Goal: Information Seeking & Learning: Understand process/instructions

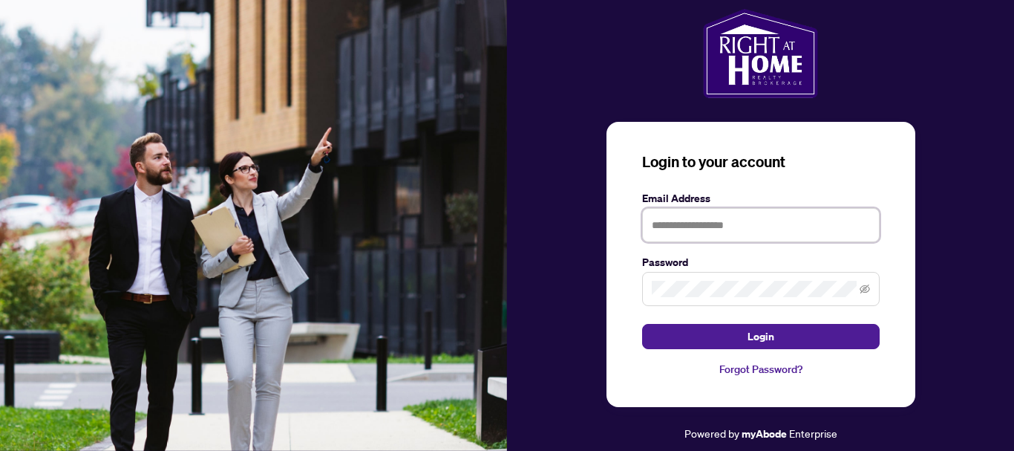
click at [688, 221] on input "text" at bounding box center [761, 225] width 238 height 34
type input "**********"
click at [642, 324] on button "Login" at bounding box center [761, 336] width 238 height 25
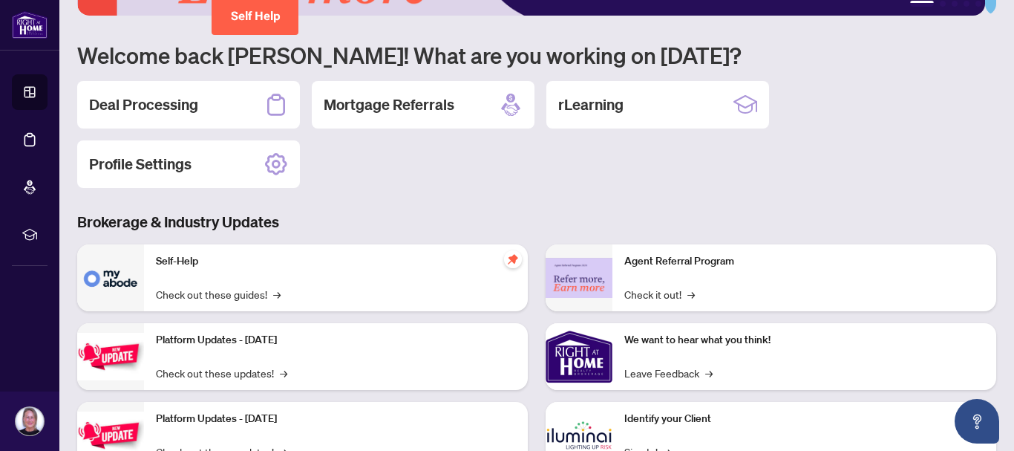
scroll to position [74, 0]
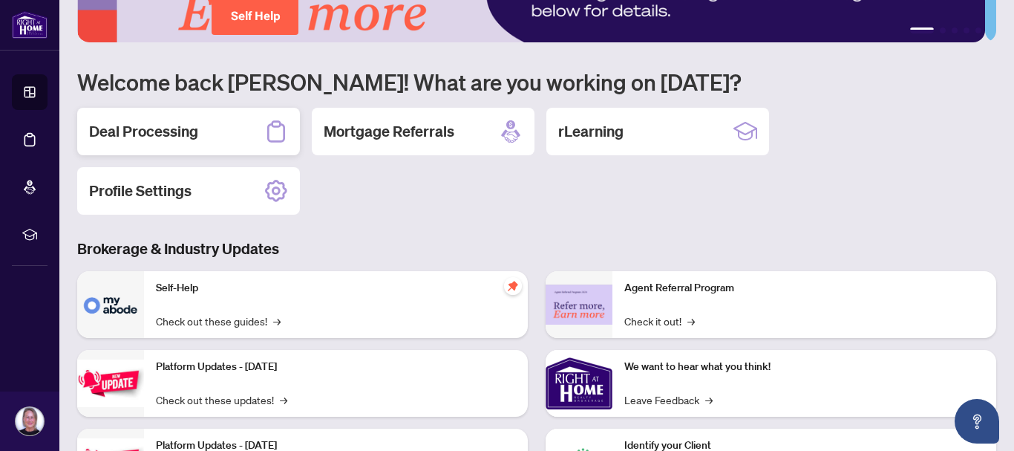
click at [143, 132] on h2 "Deal Processing" at bounding box center [143, 131] width 109 height 21
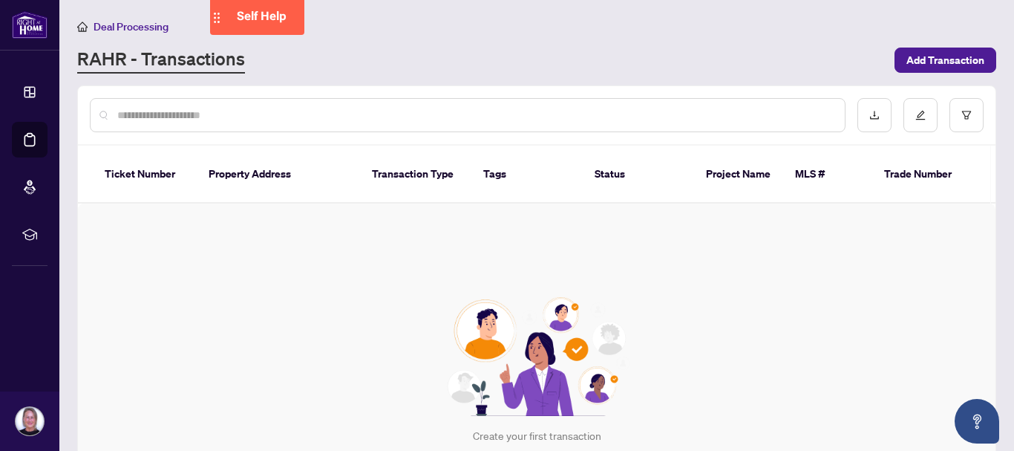
click at [267, 16] on span "Self Help" at bounding box center [262, 16] width 50 height 14
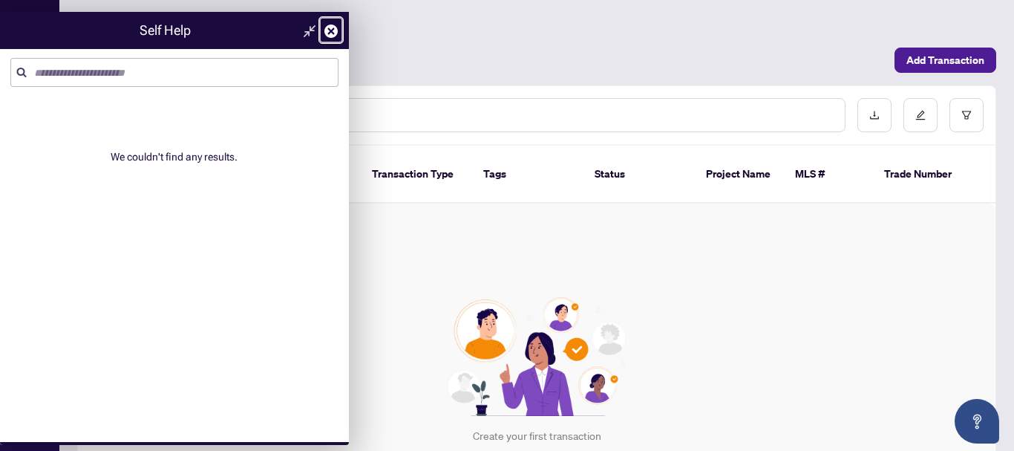
drag, startPoint x: 339, startPoint y: 25, endPoint x: 451, endPoint y: 30, distance: 113.0
click at [339, 25] on link at bounding box center [331, 30] width 24 height 26
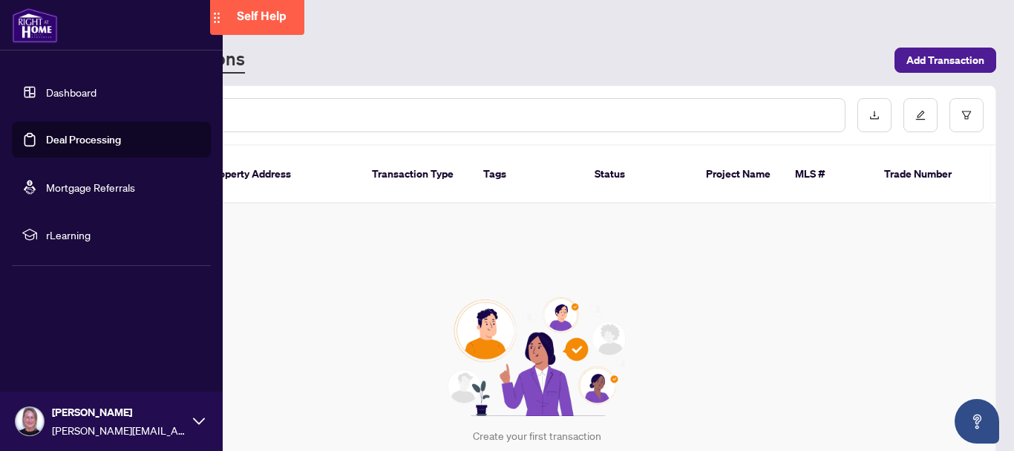
click at [60, 87] on link "Dashboard" at bounding box center [71, 91] width 50 height 13
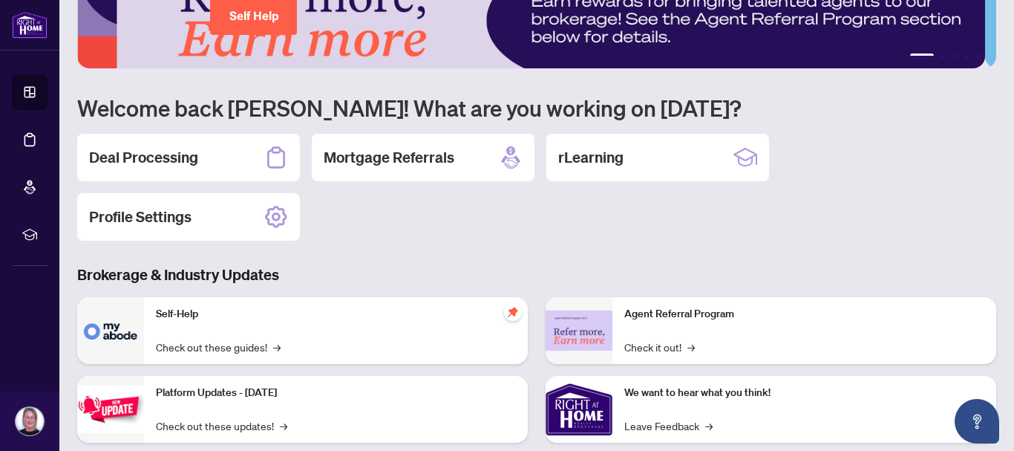
scroll to position [74, 0]
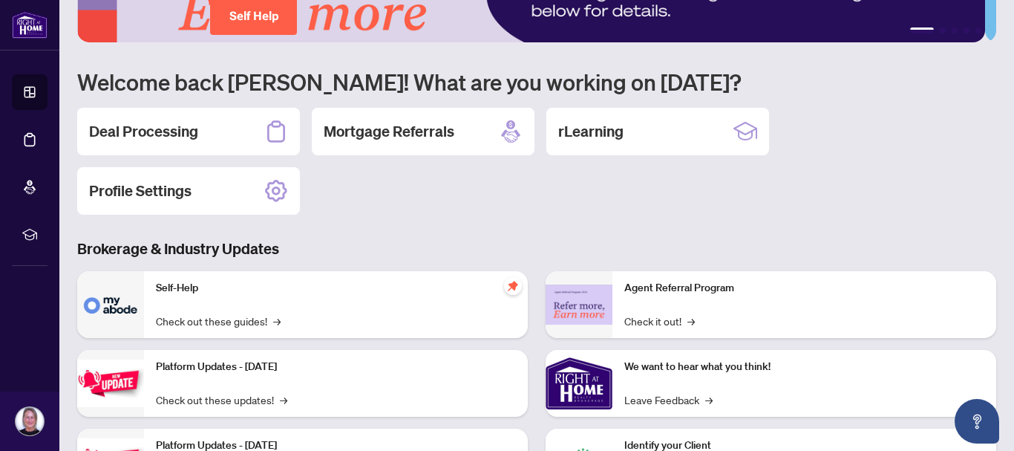
click at [120, 305] on img at bounding box center [110, 304] width 67 height 67
click at [177, 292] on p "Self-Help" at bounding box center [336, 288] width 360 height 16
click at [233, 321] on link "Check out these guides! →" at bounding box center [218, 321] width 125 height 16
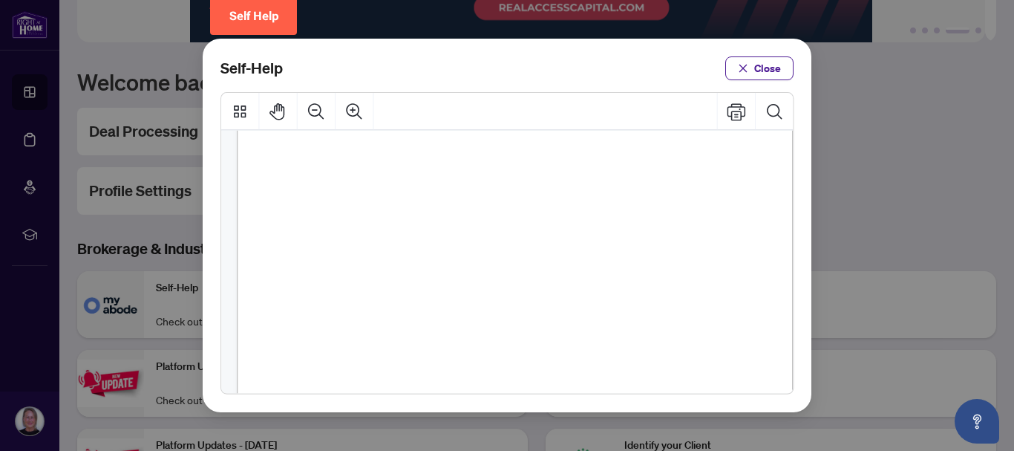
scroll to position [520, 0]
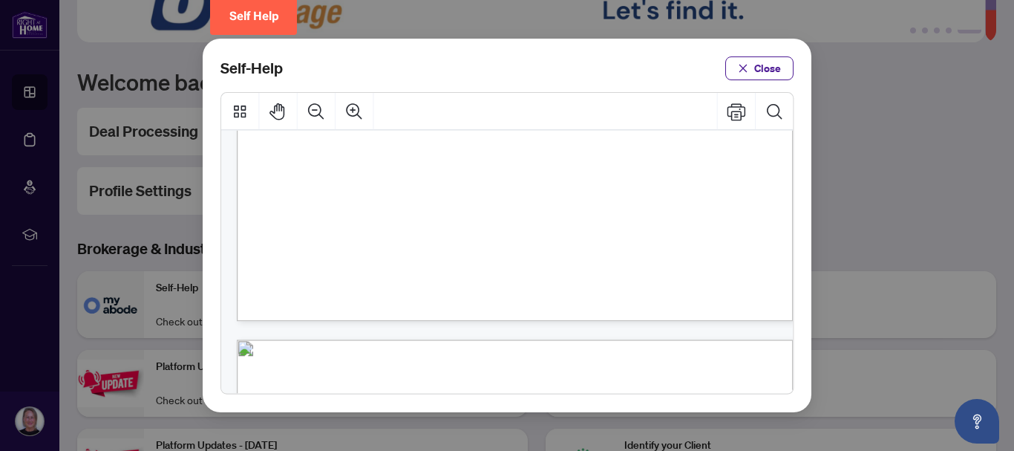
click at [544, 184] on span "PDF" at bounding box center [538, 182] width 20 height 15
click at [394, 183] on span "How to Submit a Deal Transaction (" at bounding box center [420, 182] width 168 height 15
click at [503, 183] on span "How to Submit a Deal Transaction (" at bounding box center [420, 182] width 168 height 15
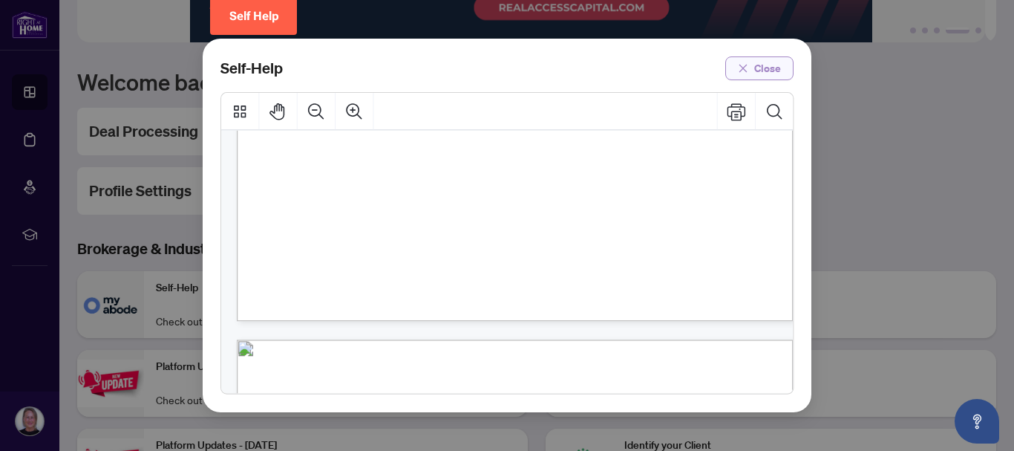
click at [732, 68] on span "Close" at bounding box center [767, 68] width 27 height 24
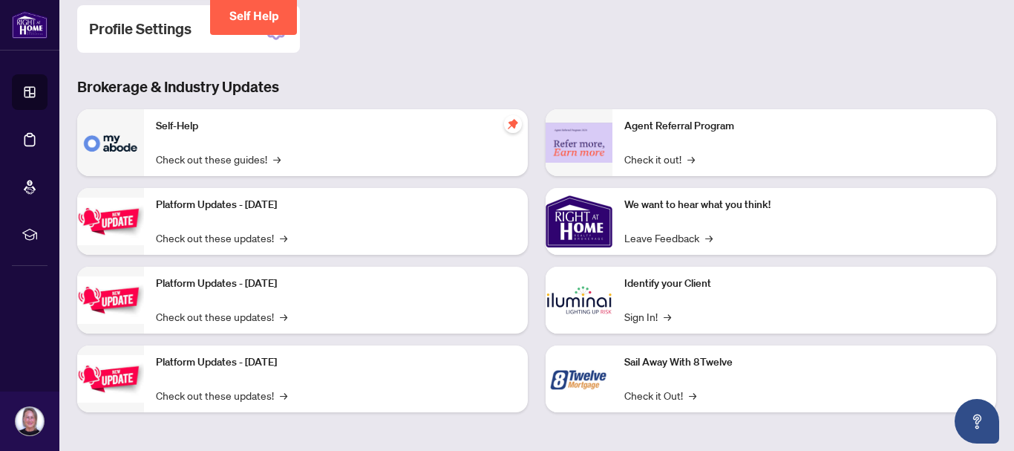
scroll to position [0, 0]
